Goal: Transaction & Acquisition: Book appointment/travel/reservation

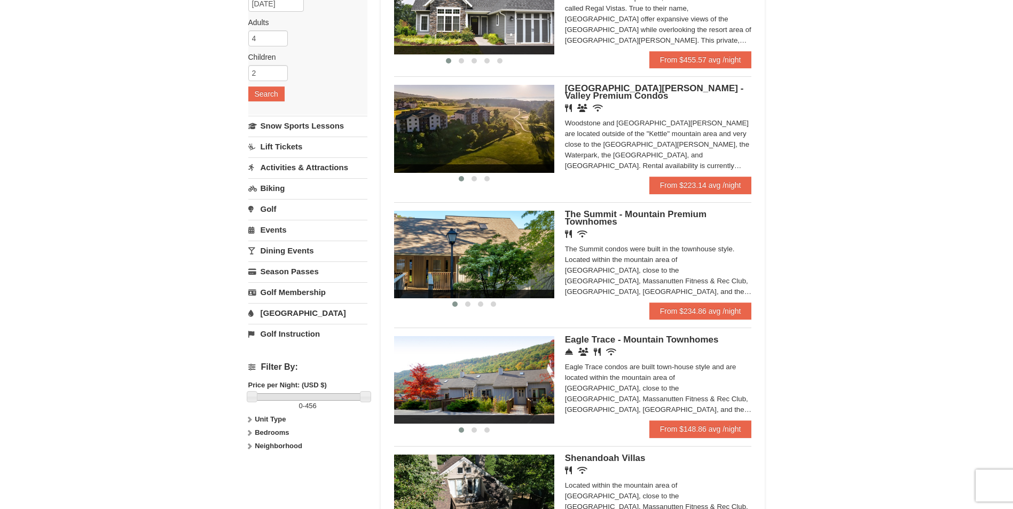
scroll to position [204, 0]
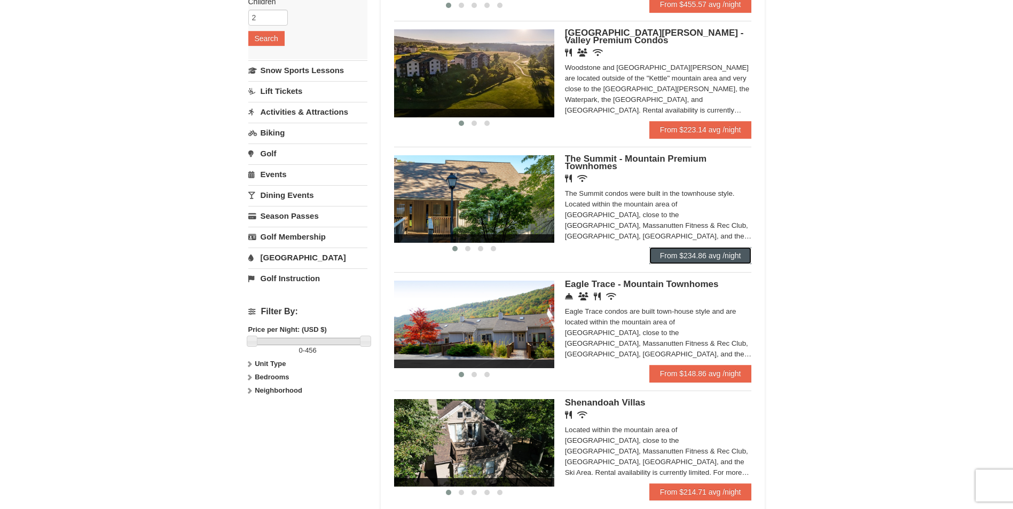
click at [733, 256] on link "From $234.86 avg /night" at bounding box center [700, 255] width 103 height 17
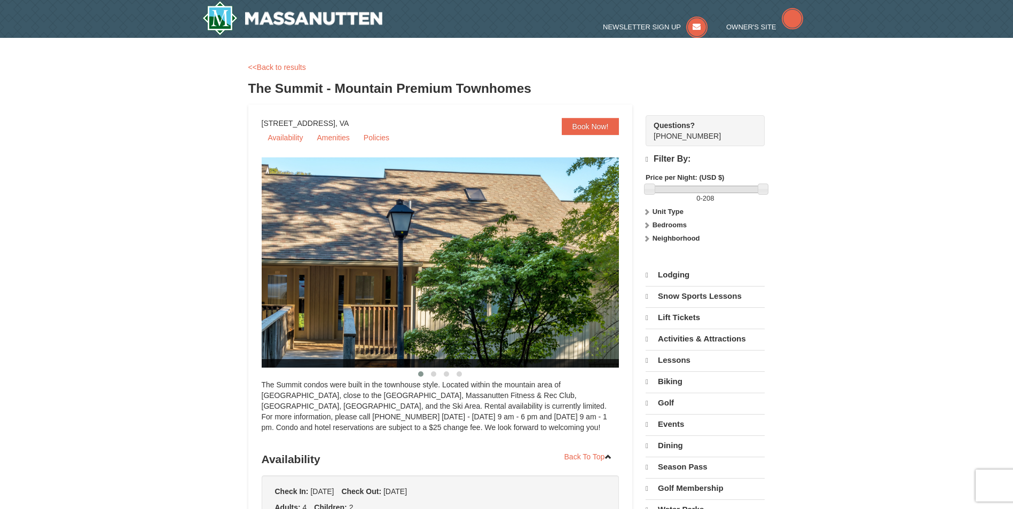
select select "9"
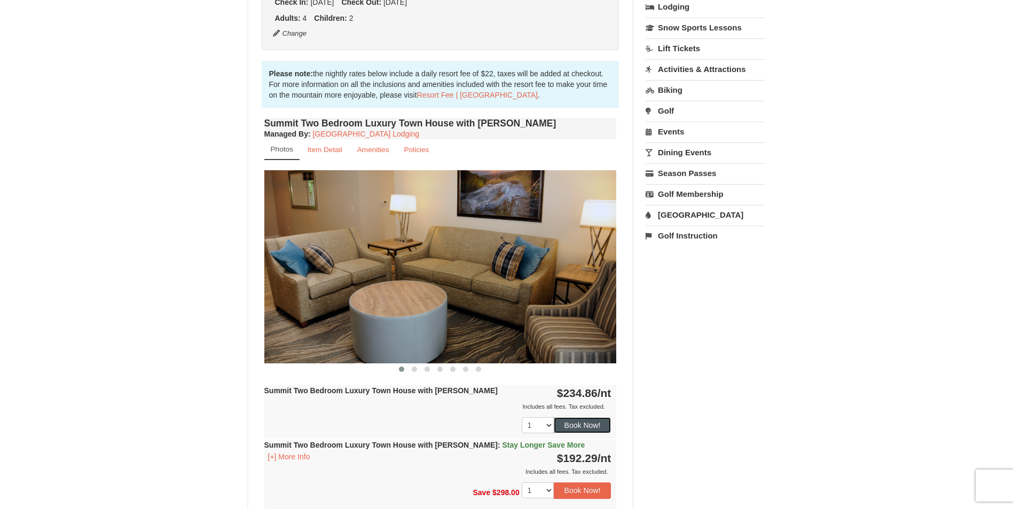
click at [601, 427] on button "Book Now!" at bounding box center [583, 426] width 58 height 16
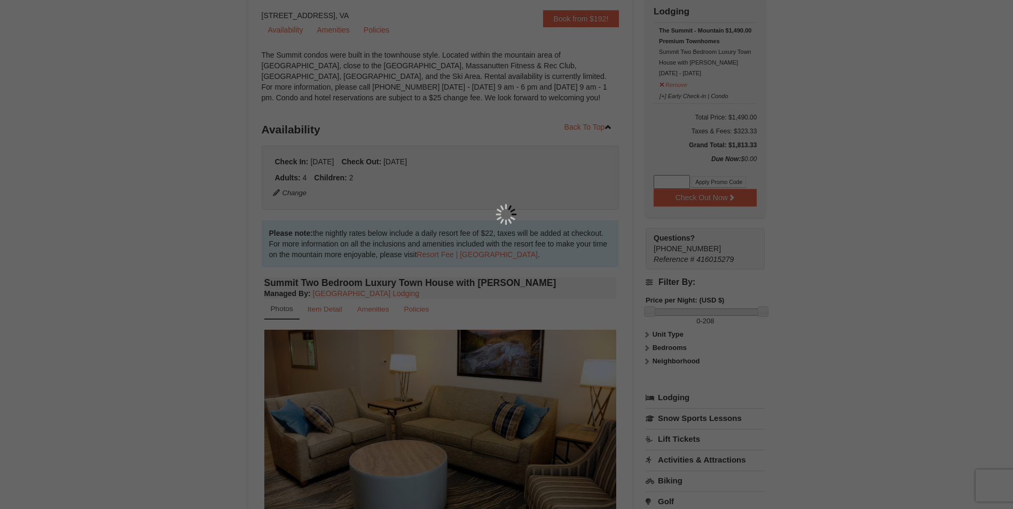
scroll to position [104, 0]
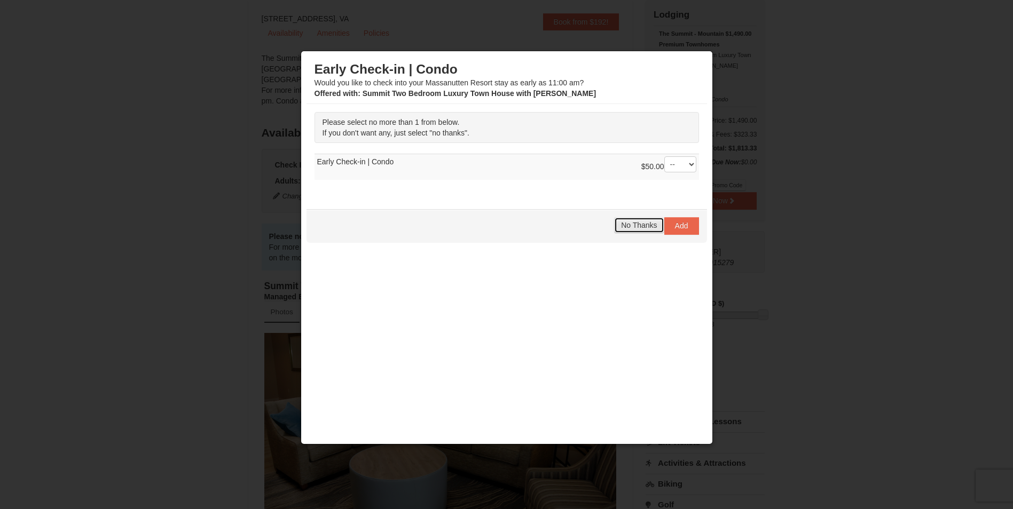
click at [639, 225] on span "No Thanks" at bounding box center [639, 225] width 36 height 9
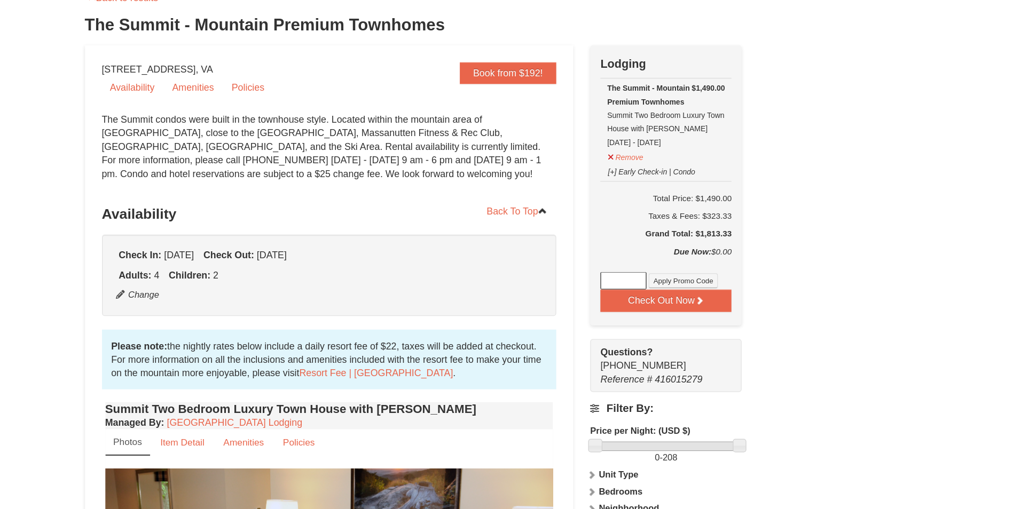
scroll to position [68, 0]
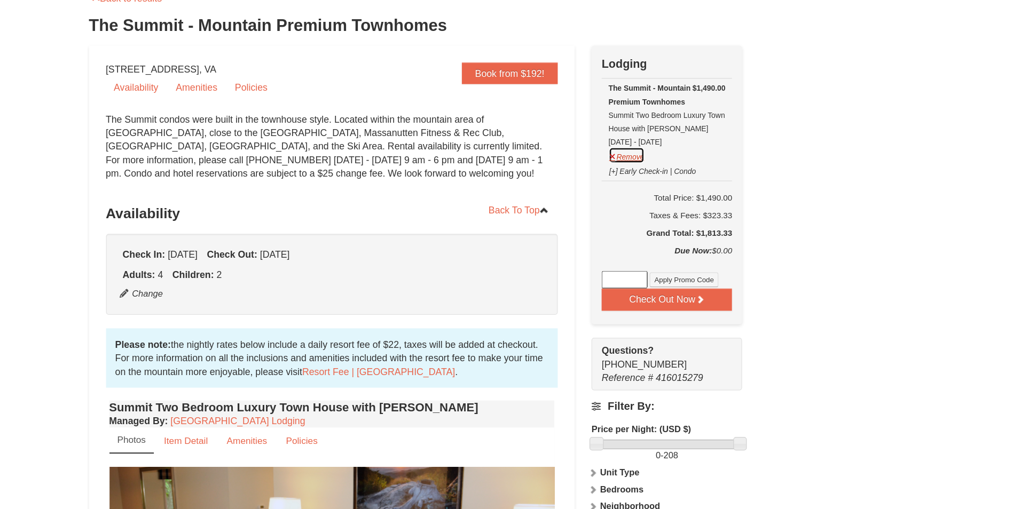
click at [679, 120] on button "Remove" at bounding box center [673, 122] width 29 height 13
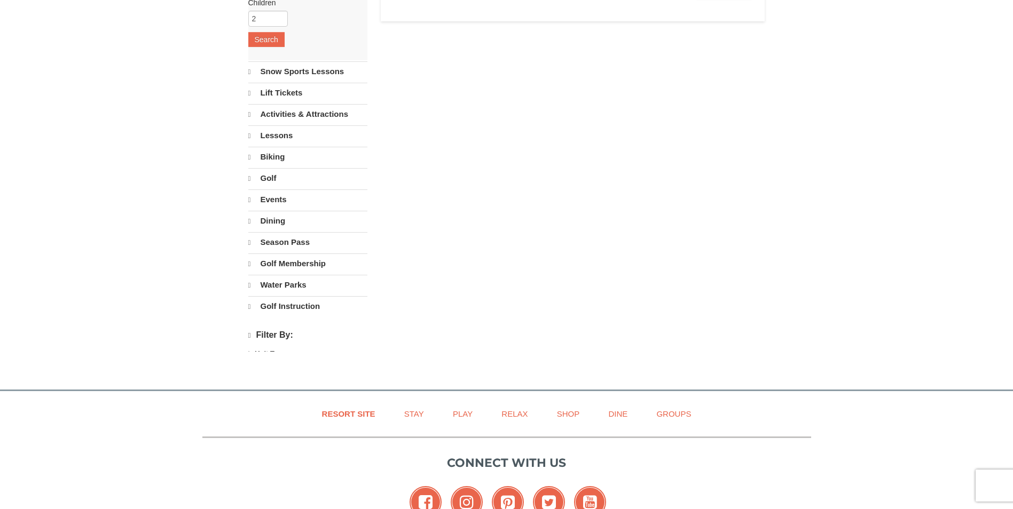
select select "9"
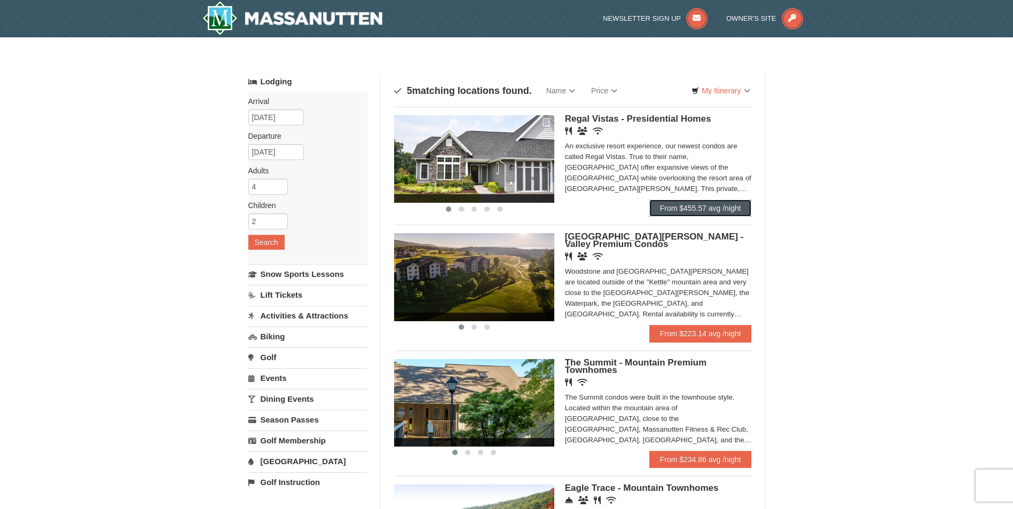
click at [725, 205] on link "From $455.57 avg /night" at bounding box center [700, 208] width 103 height 17
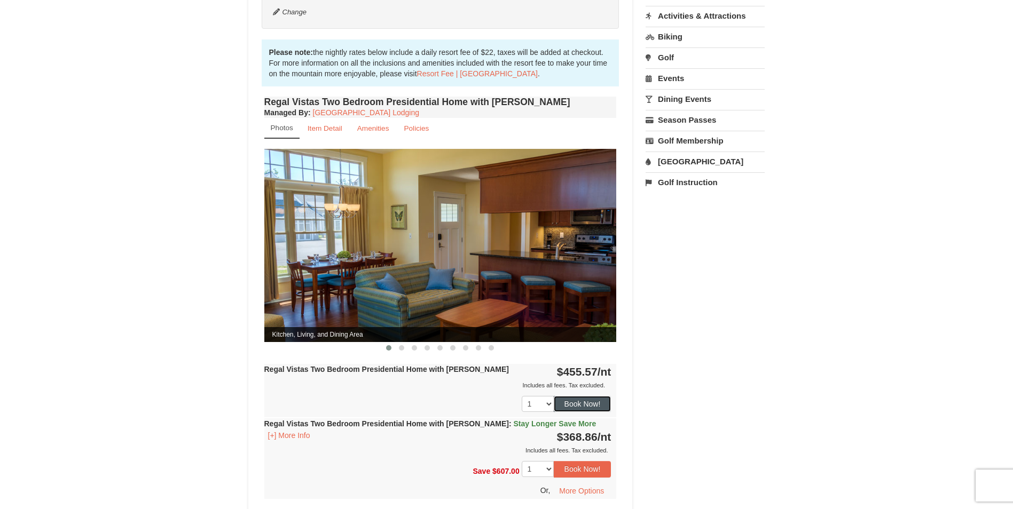
click at [578, 396] on button "Book Now!" at bounding box center [583, 404] width 58 height 16
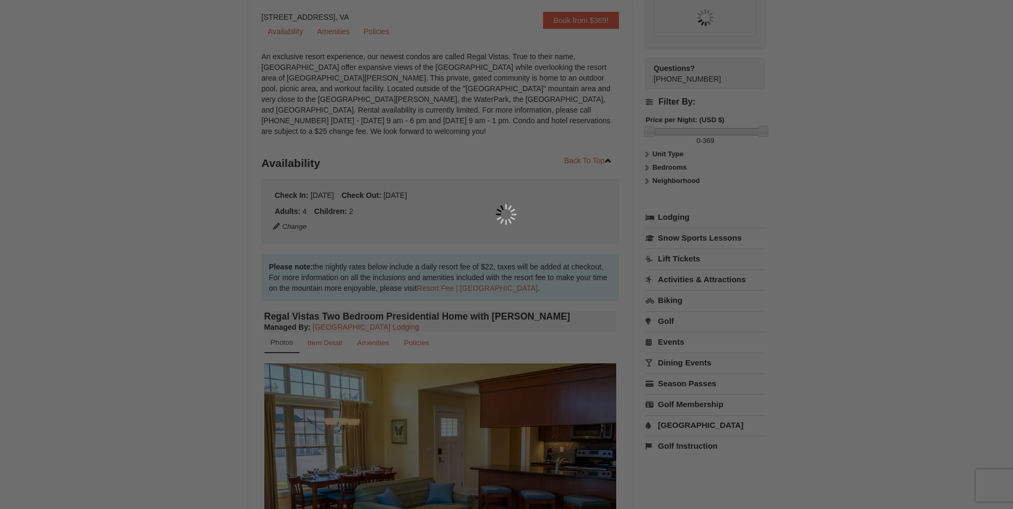
scroll to position [104, 0]
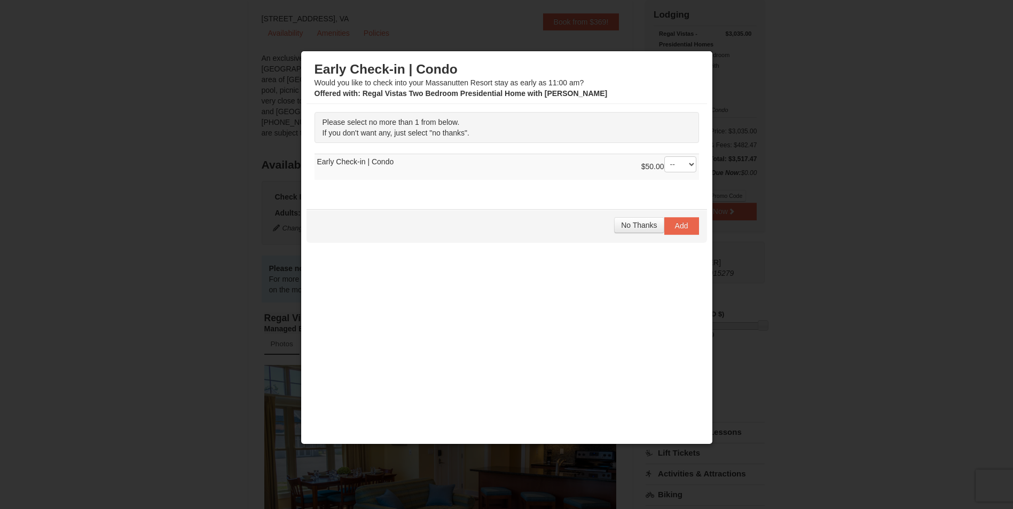
click at [658, 236] on div "No Thanks Add" at bounding box center [507, 225] width 401 height 33
click at [662, 236] on div "No Thanks Add" at bounding box center [507, 225] width 401 height 33
click at [645, 226] on span "No Thanks" at bounding box center [639, 225] width 36 height 9
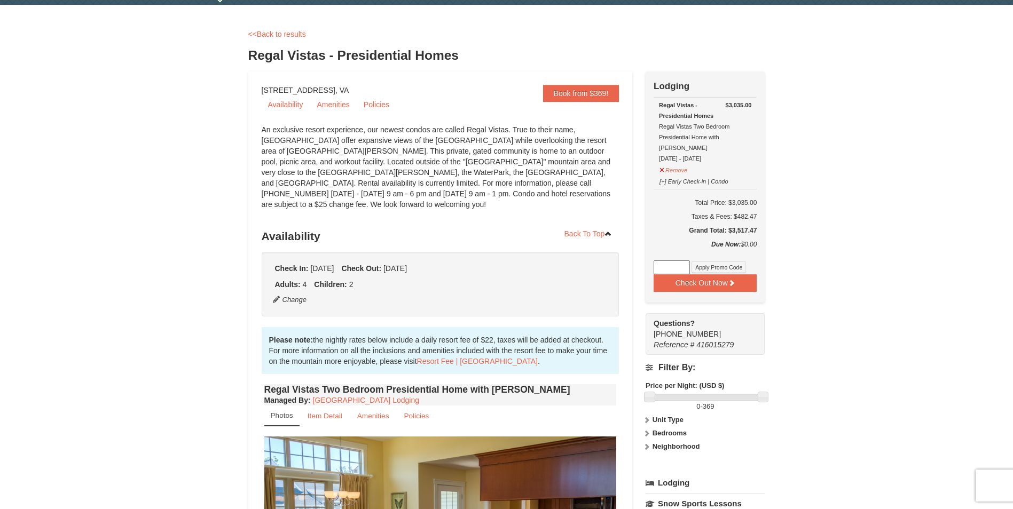
scroll to position [33, 0]
